Goal: Task Accomplishment & Management: Use online tool/utility

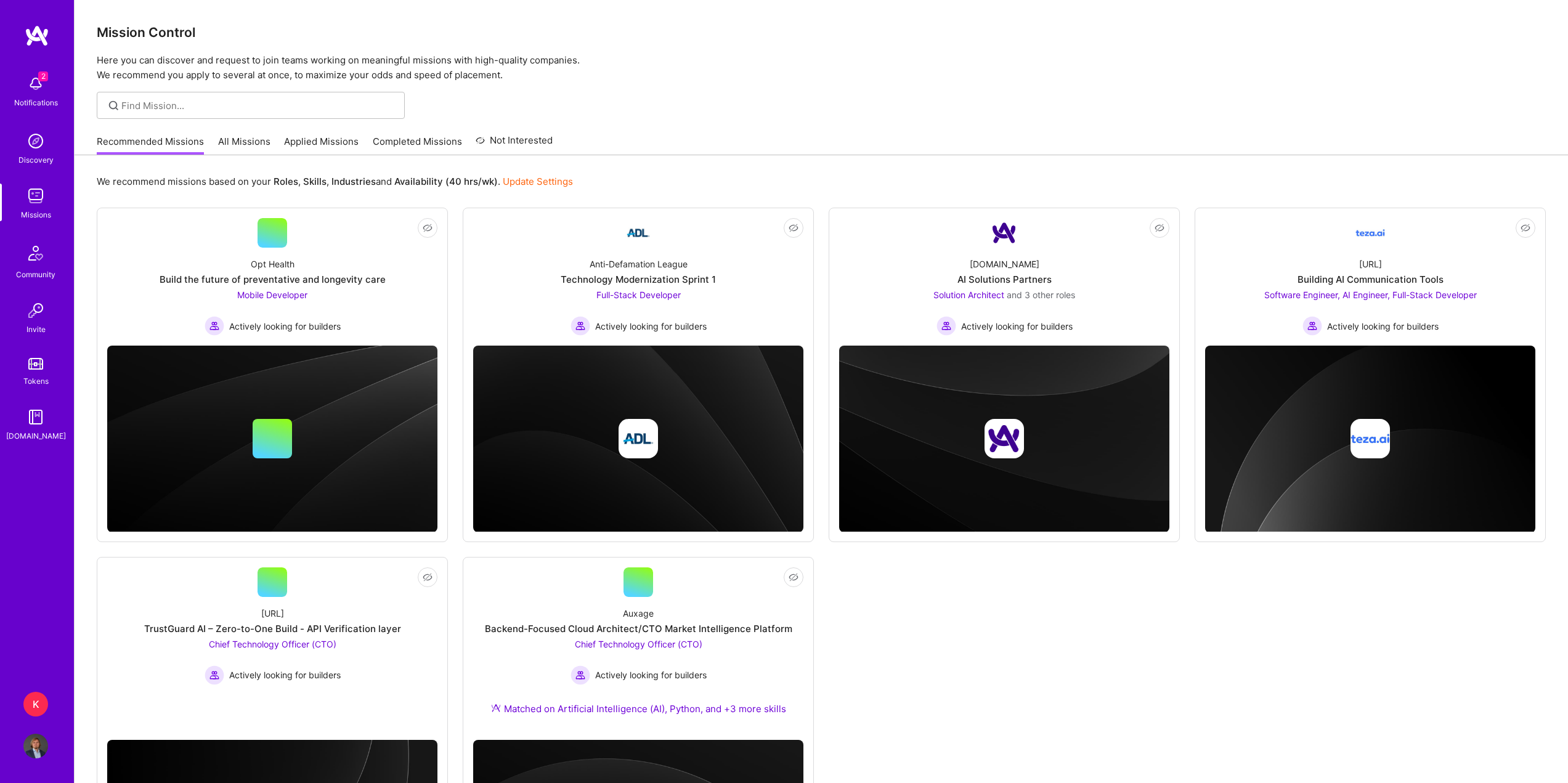
click at [30, 83] on img at bounding box center [35, 83] width 25 height 25
click at [30, 83] on div "2 Notifications Discovery Missions Community Invite Tokens [DOMAIN_NAME]" at bounding box center [37, 256] width 74 height 373
click at [45, 700] on div "K" at bounding box center [35, 703] width 25 height 25
